Goal: Task Accomplishment & Management: Manage account settings

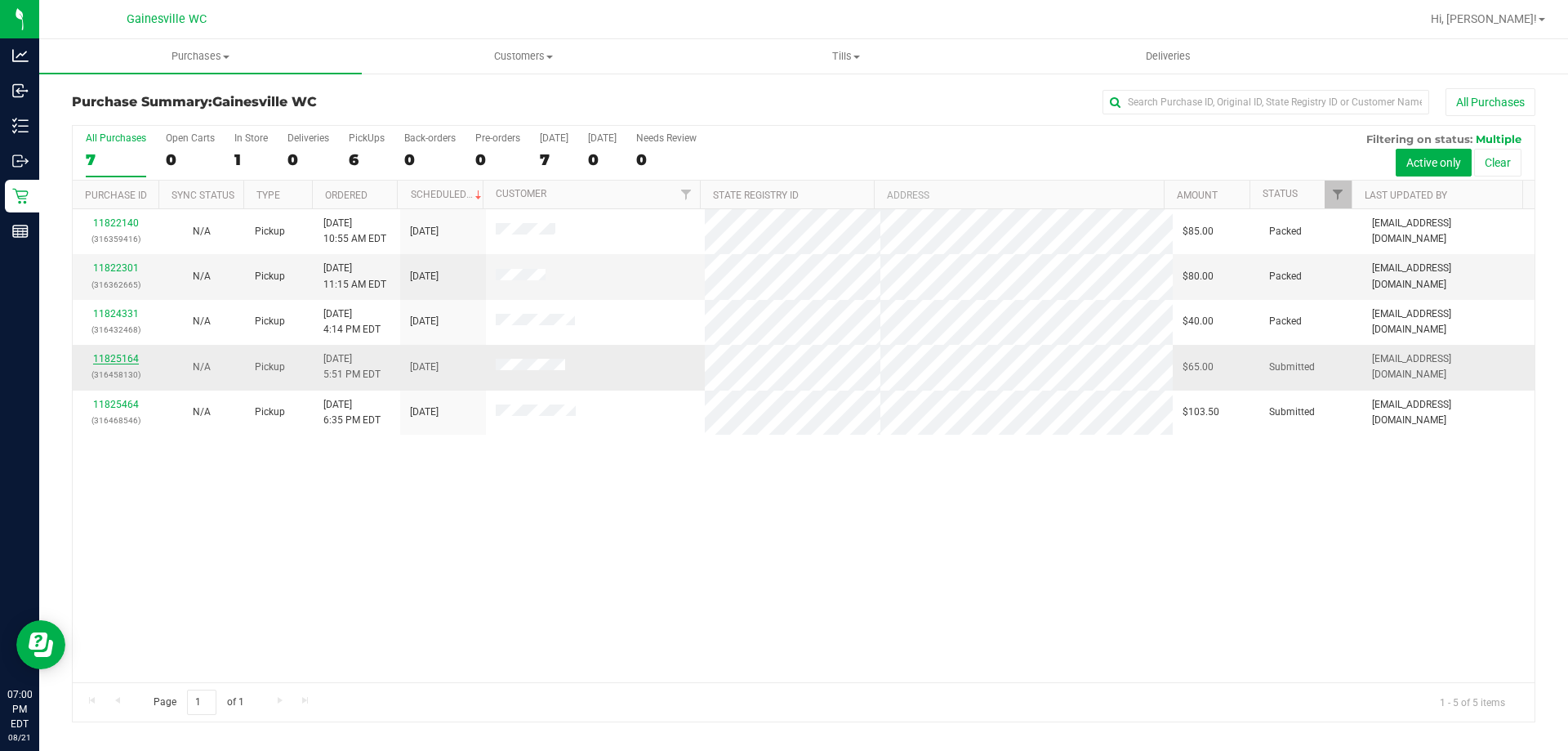
click at [127, 362] on link "11825164" at bounding box center [115, 358] width 46 height 12
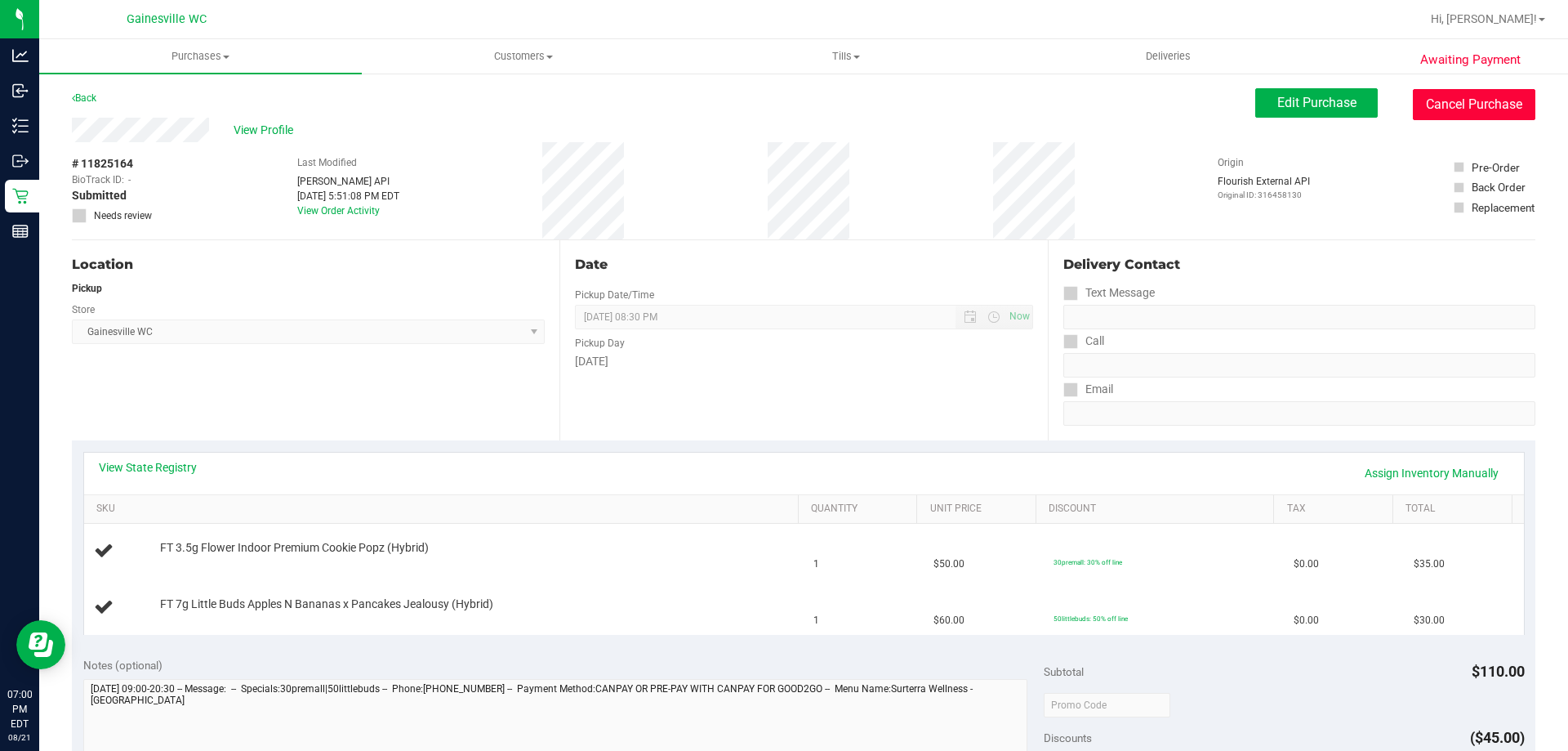
click at [1426, 99] on button "Cancel Purchase" at bounding box center [1474, 105] width 123 height 31
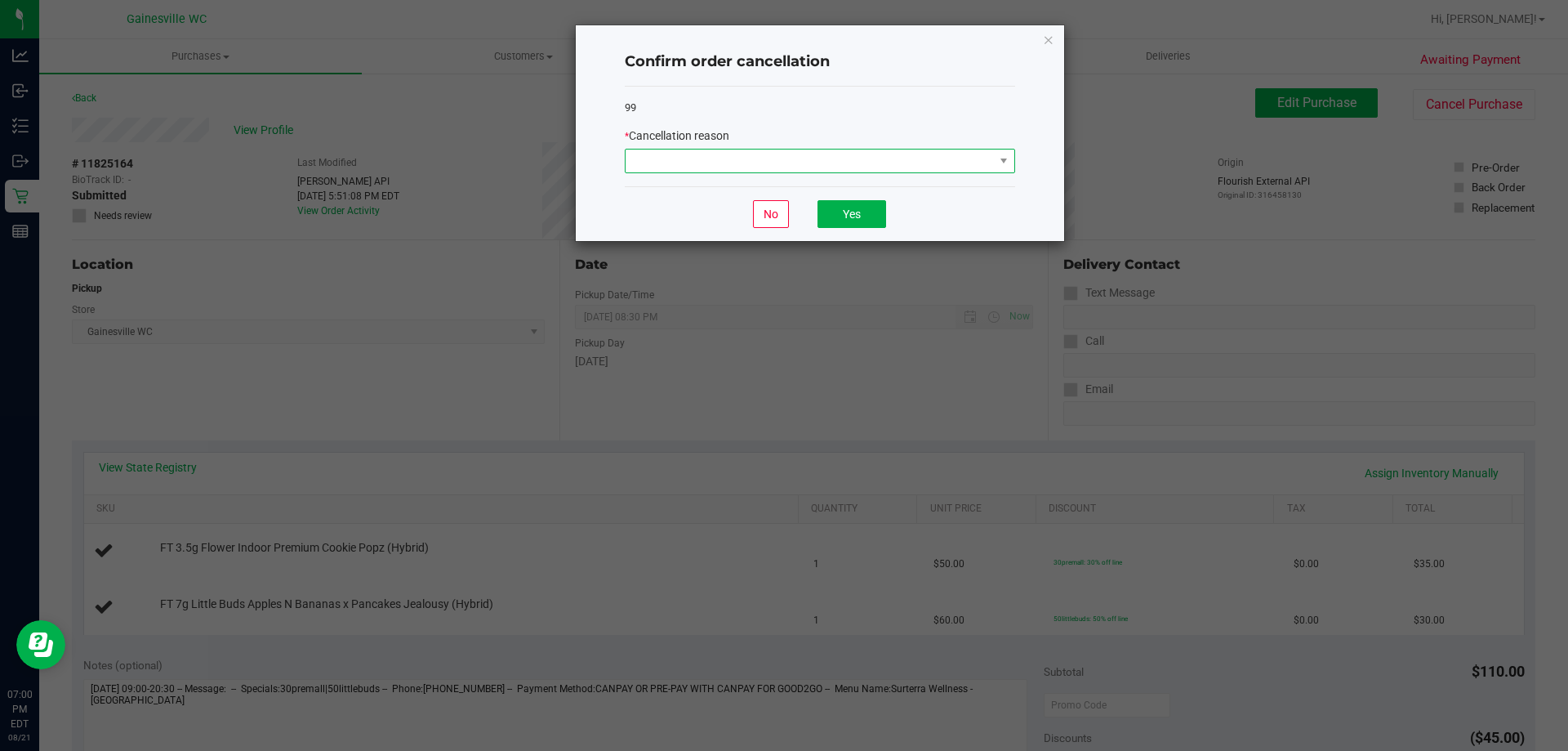
click at [738, 159] on span at bounding box center [810, 160] width 369 height 23
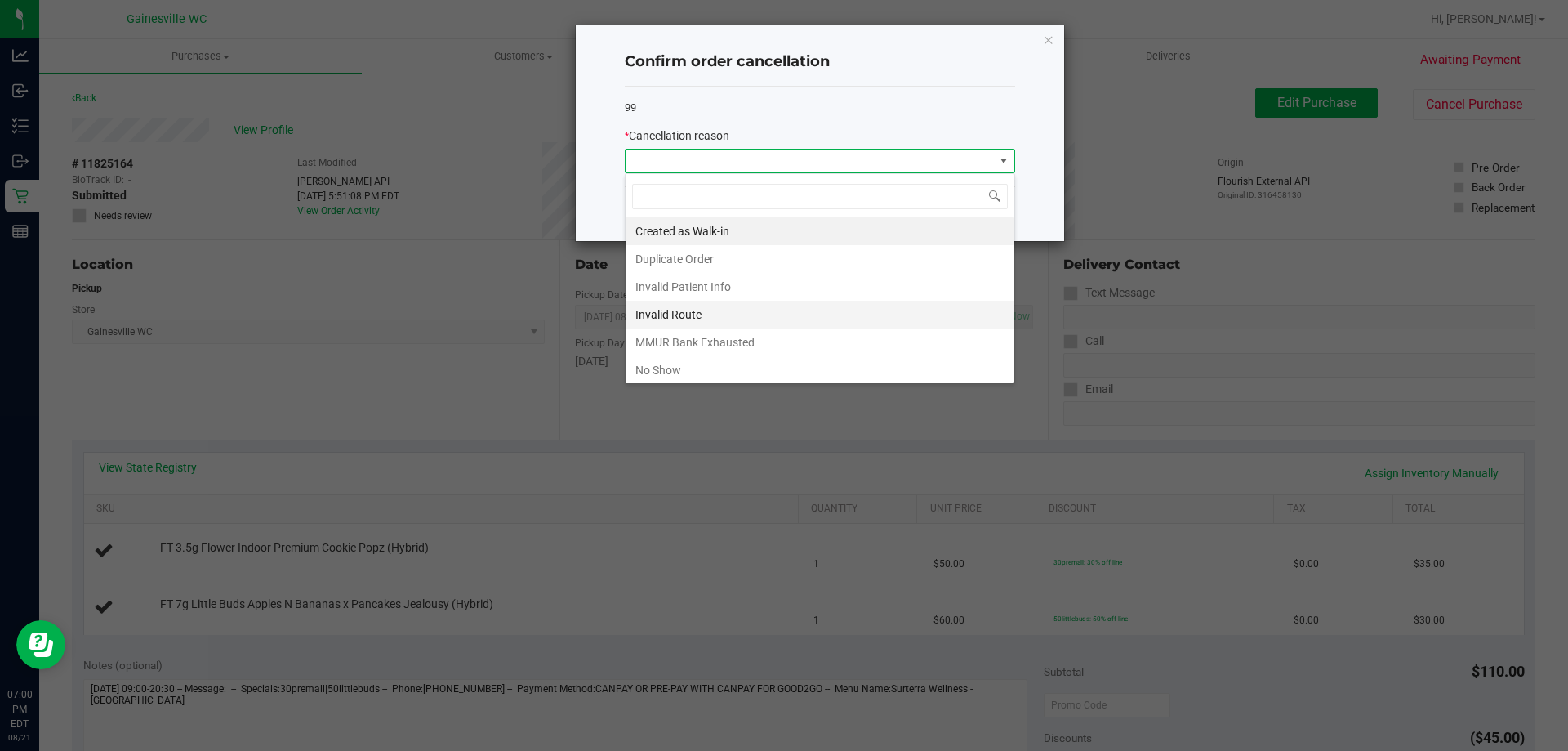
scroll to position [24, 390]
click at [701, 265] on li "Duplicate Order" at bounding box center [820, 259] width 389 height 28
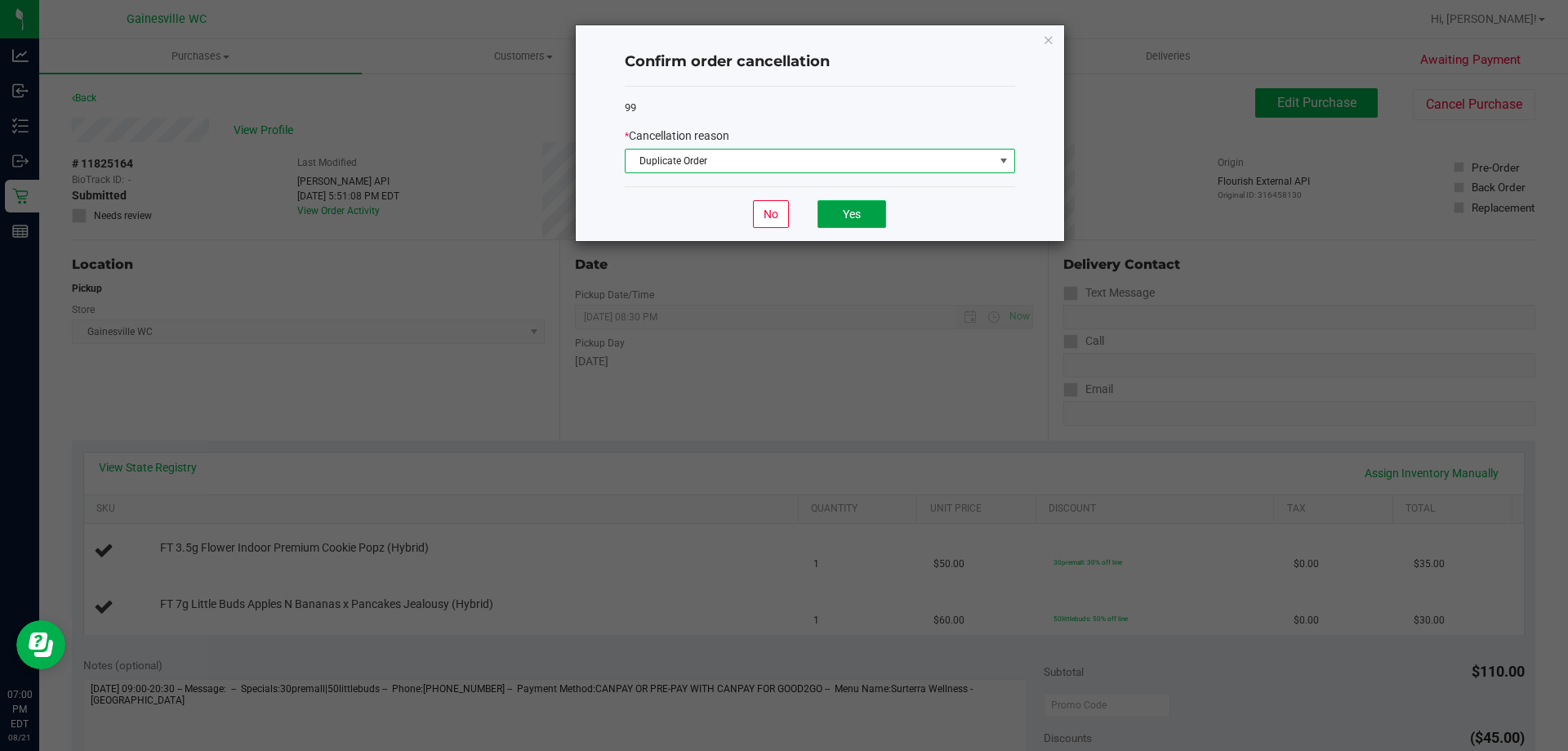
click at [857, 204] on button "Yes" at bounding box center [852, 214] width 69 height 28
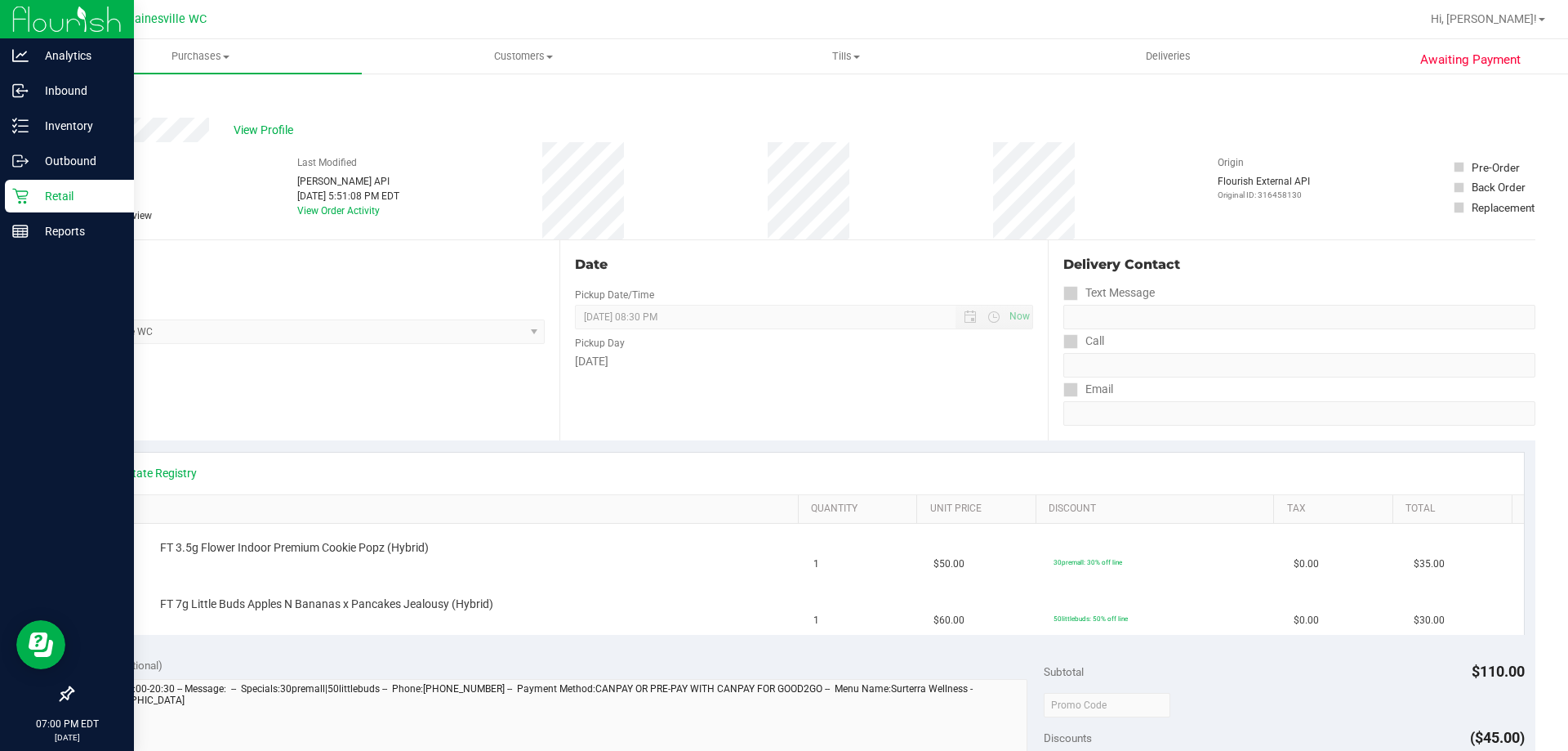
click at [19, 197] on icon at bounding box center [20, 196] width 15 height 15
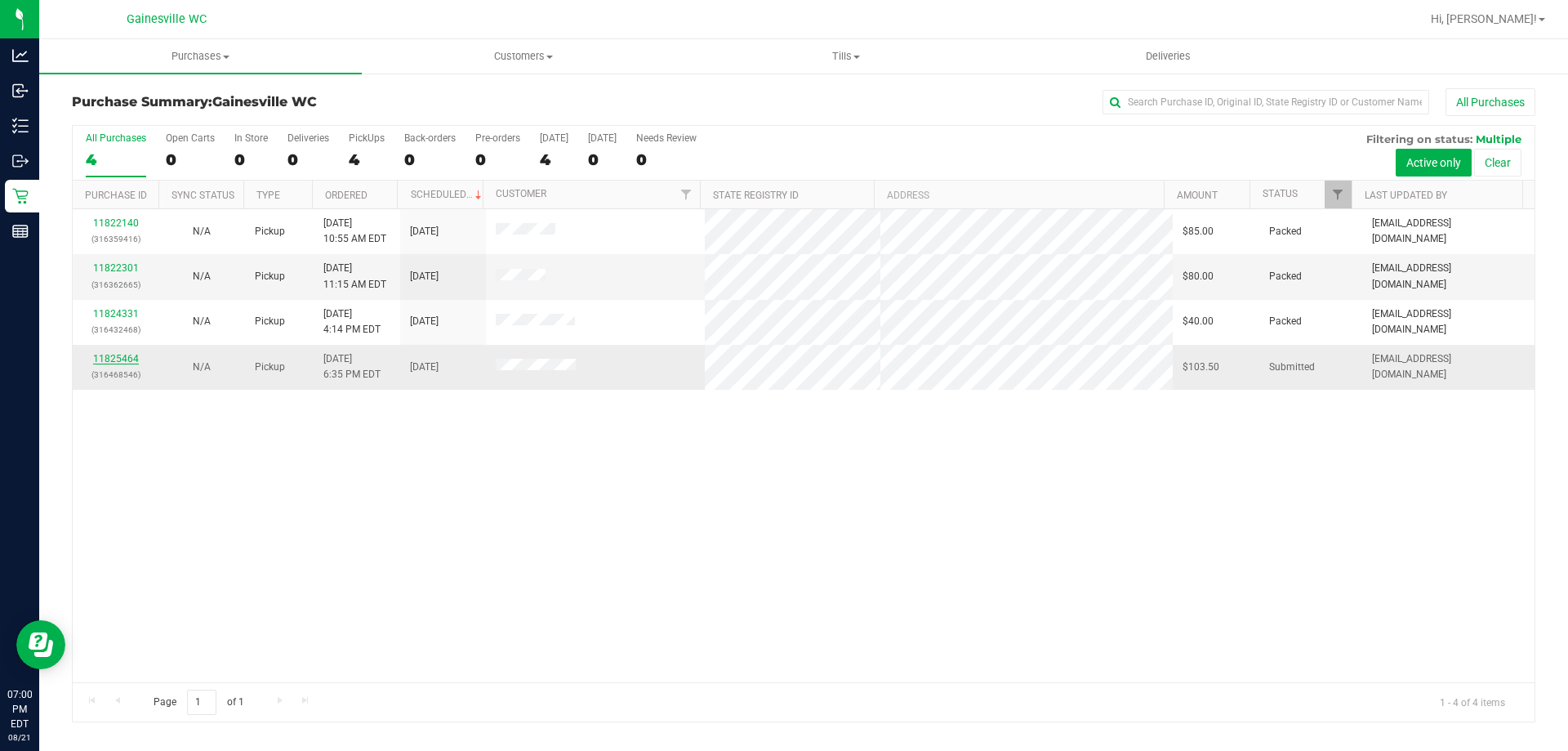
click at [102, 361] on link "11825464" at bounding box center [115, 358] width 46 height 12
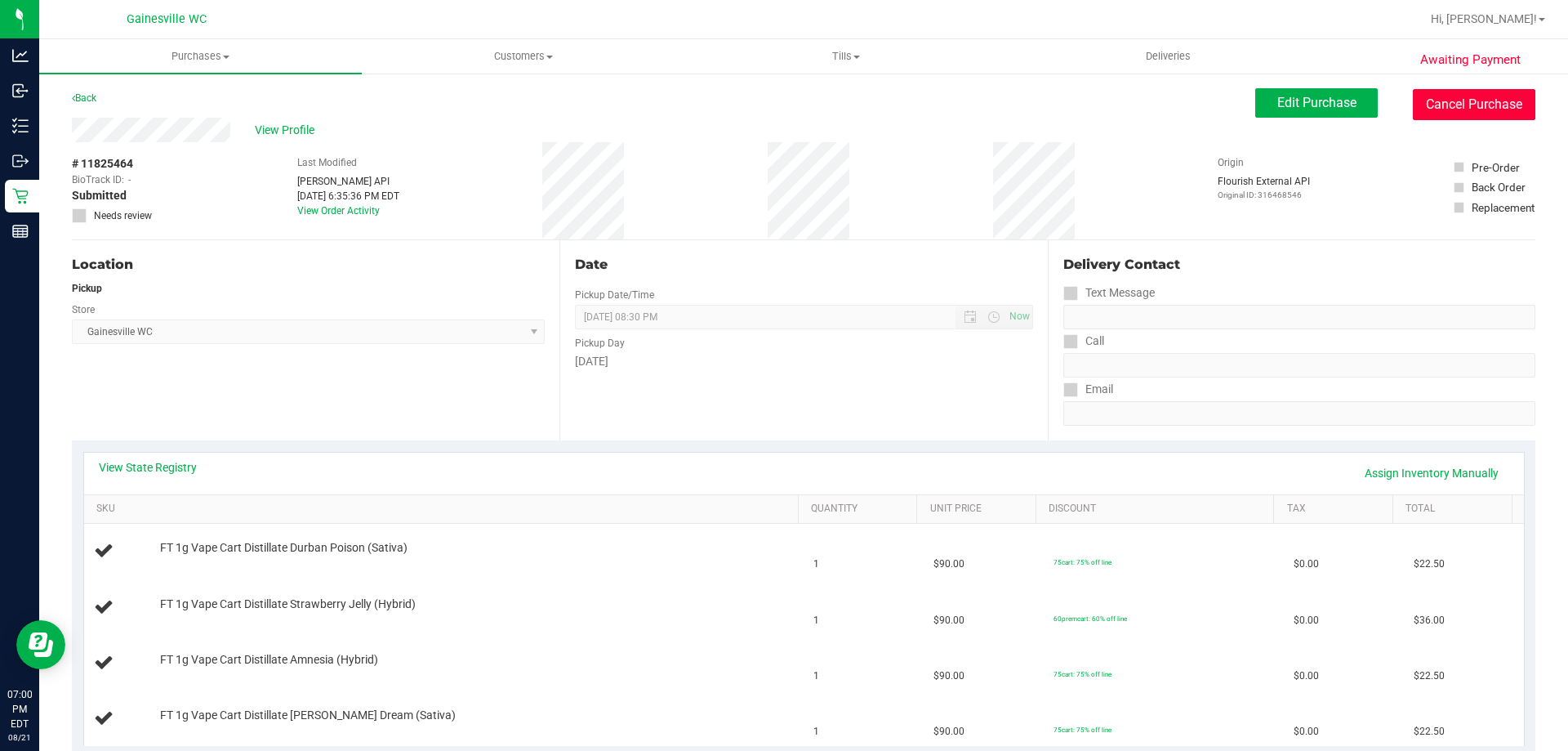
click at [1481, 113] on button "Cancel Purchase" at bounding box center [1474, 105] width 123 height 31
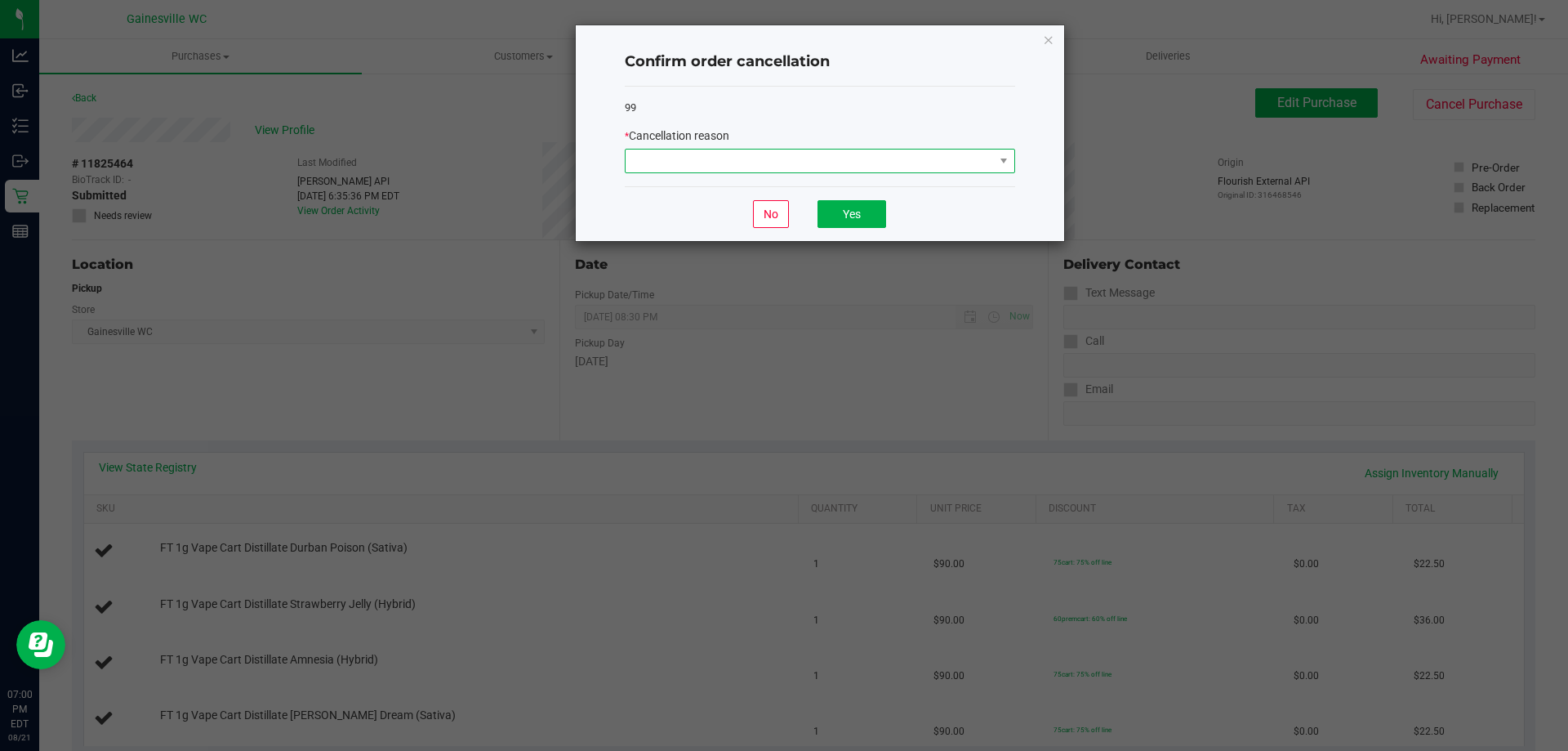
click at [865, 170] on span at bounding box center [810, 160] width 369 height 23
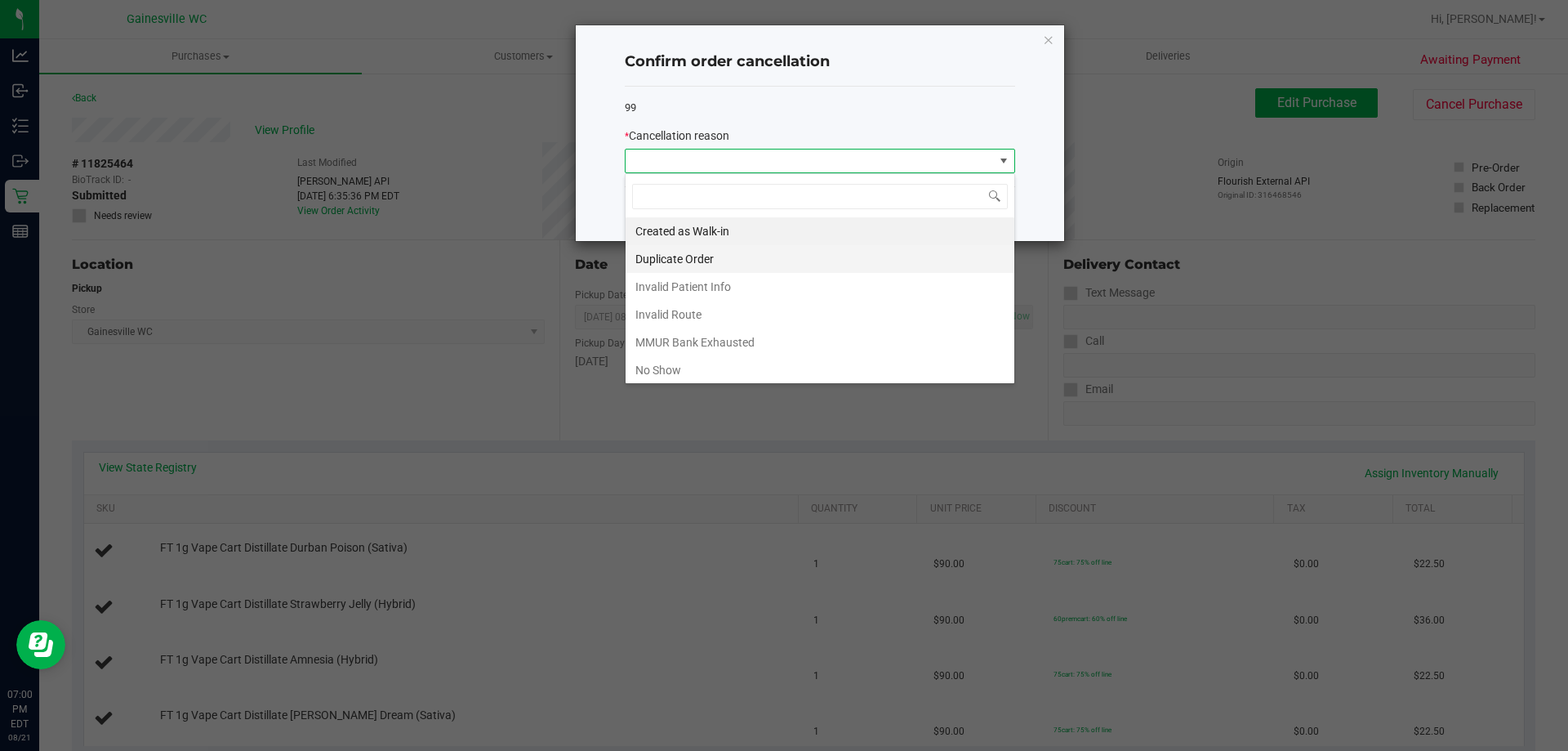
click at [734, 258] on li "Duplicate Order" at bounding box center [820, 259] width 389 height 28
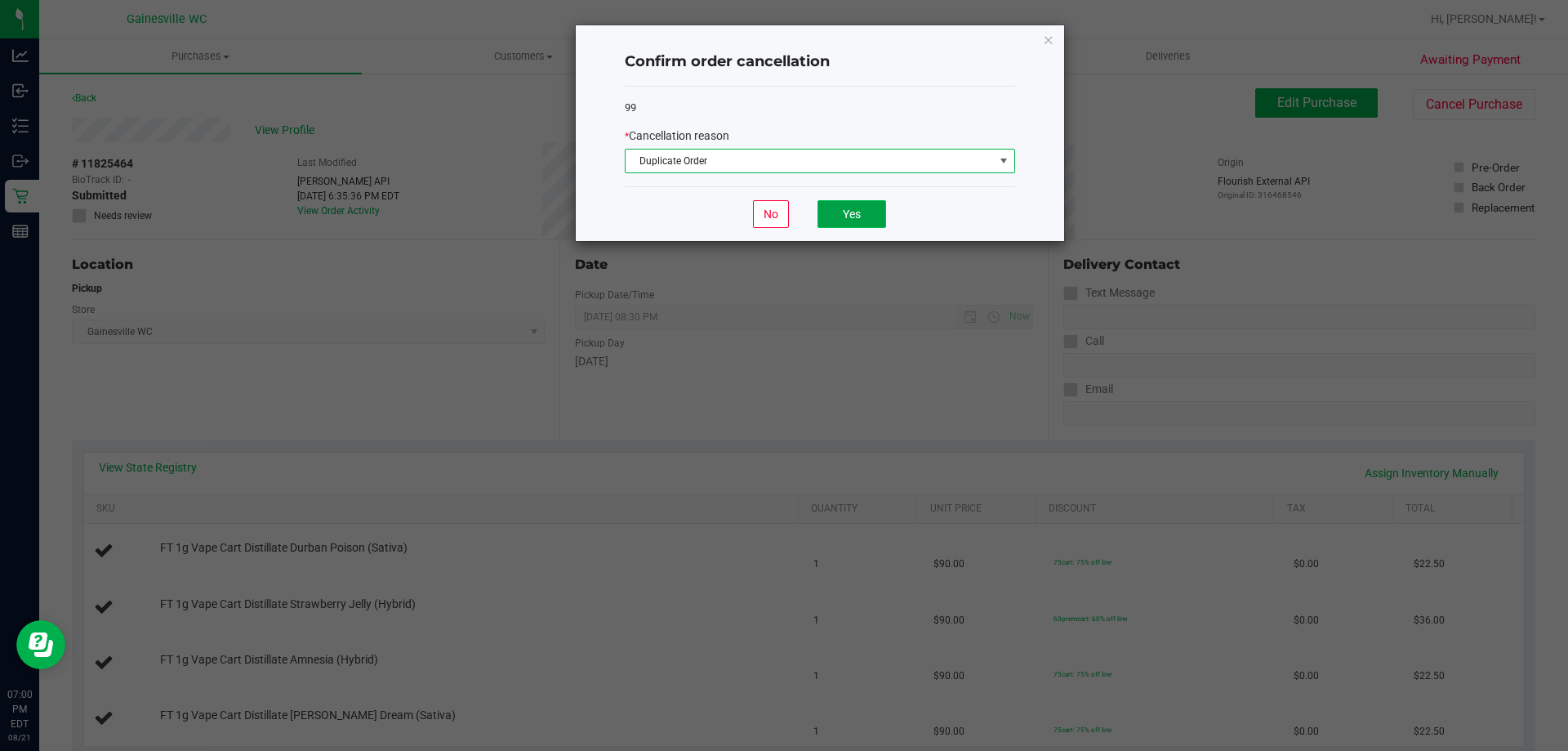
click at [868, 219] on button "Yes" at bounding box center [852, 214] width 69 height 28
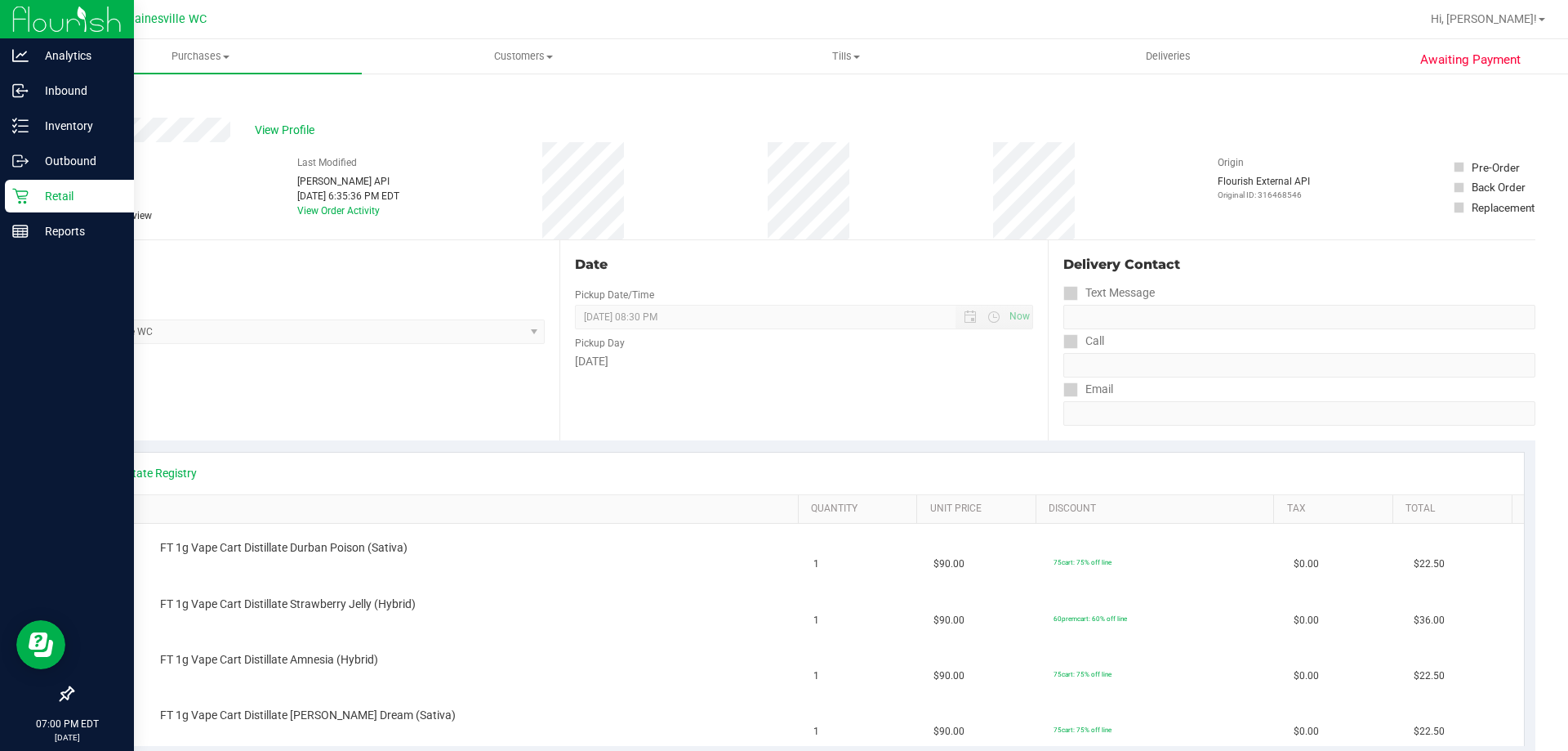
click at [41, 202] on p "Retail" at bounding box center [78, 197] width 98 height 20
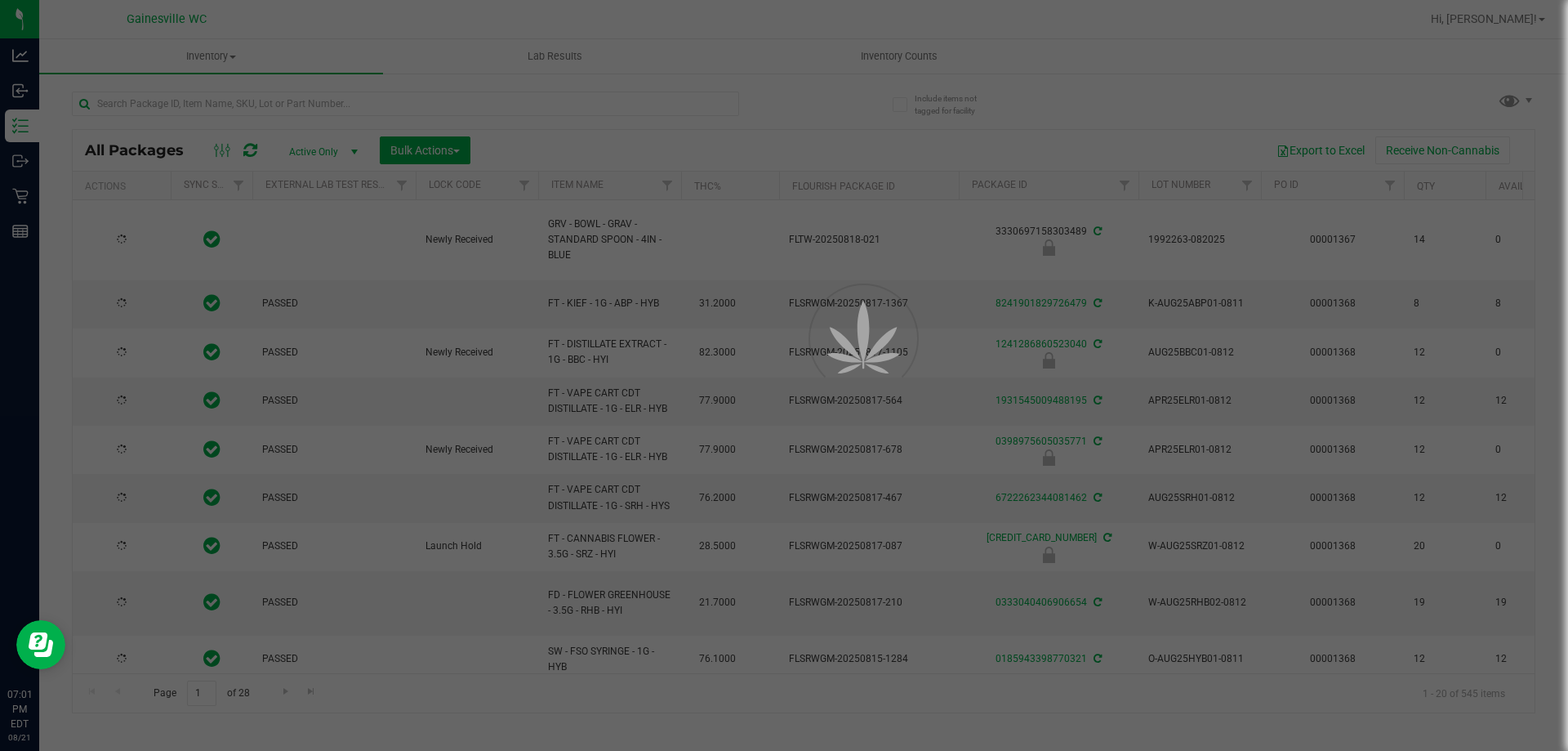
click at [382, 98] on div at bounding box center [784, 375] width 1568 height 751
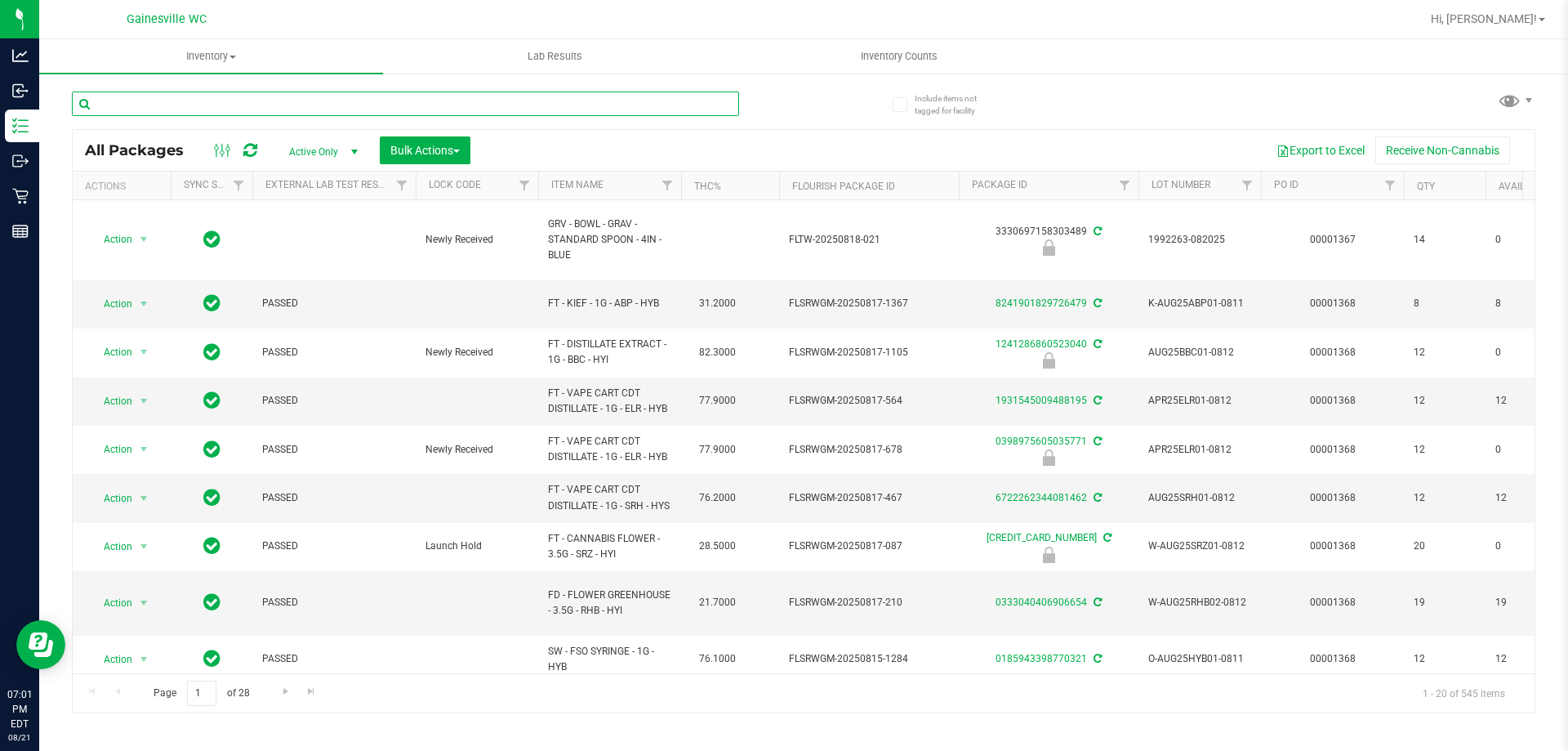
click at [398, 94] on input "text" at bounding box center [406, 103] width 667 height 24
type input "lime sor"
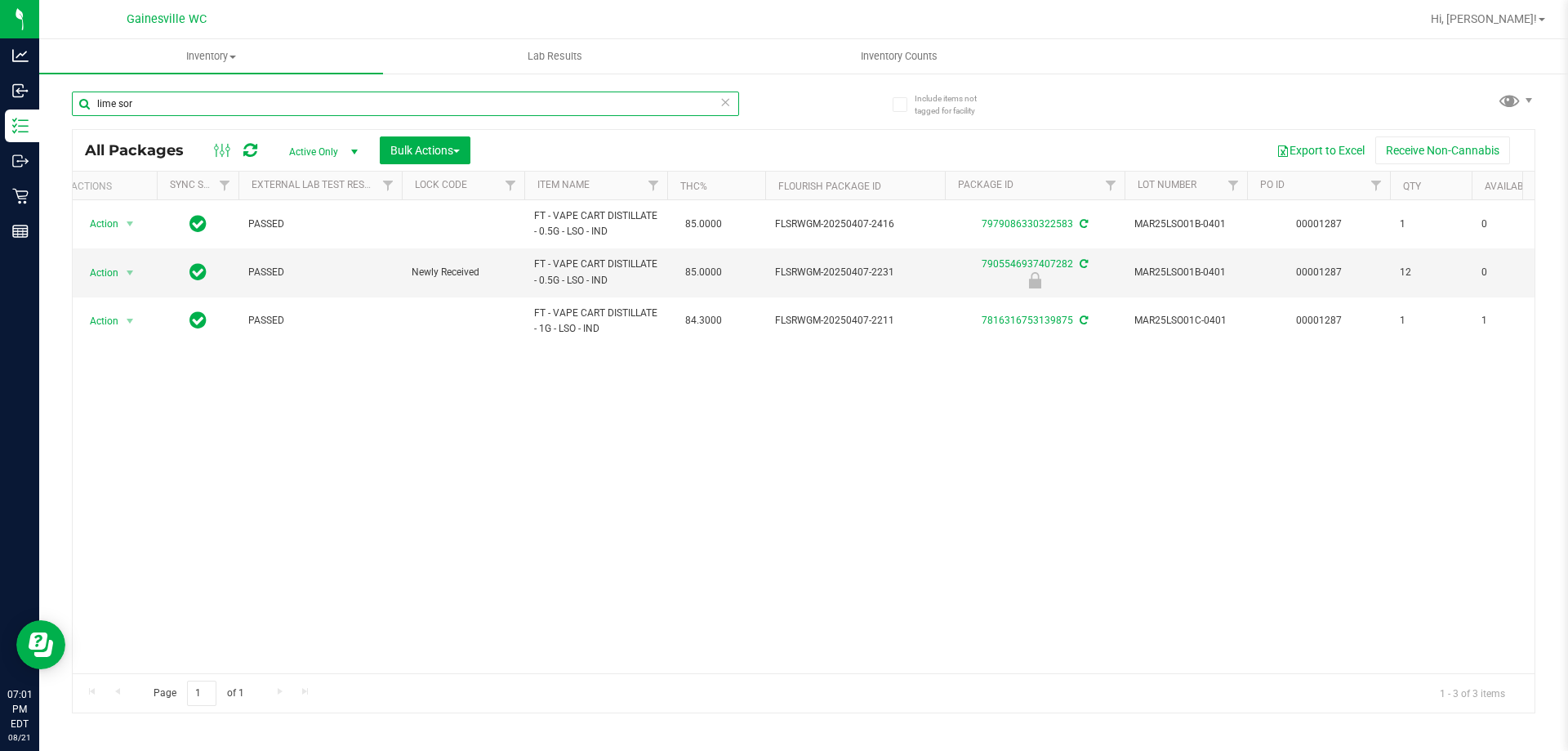
scroll to position [0, 20]
